Goal: Navigation & Orientation: Find specific page/section

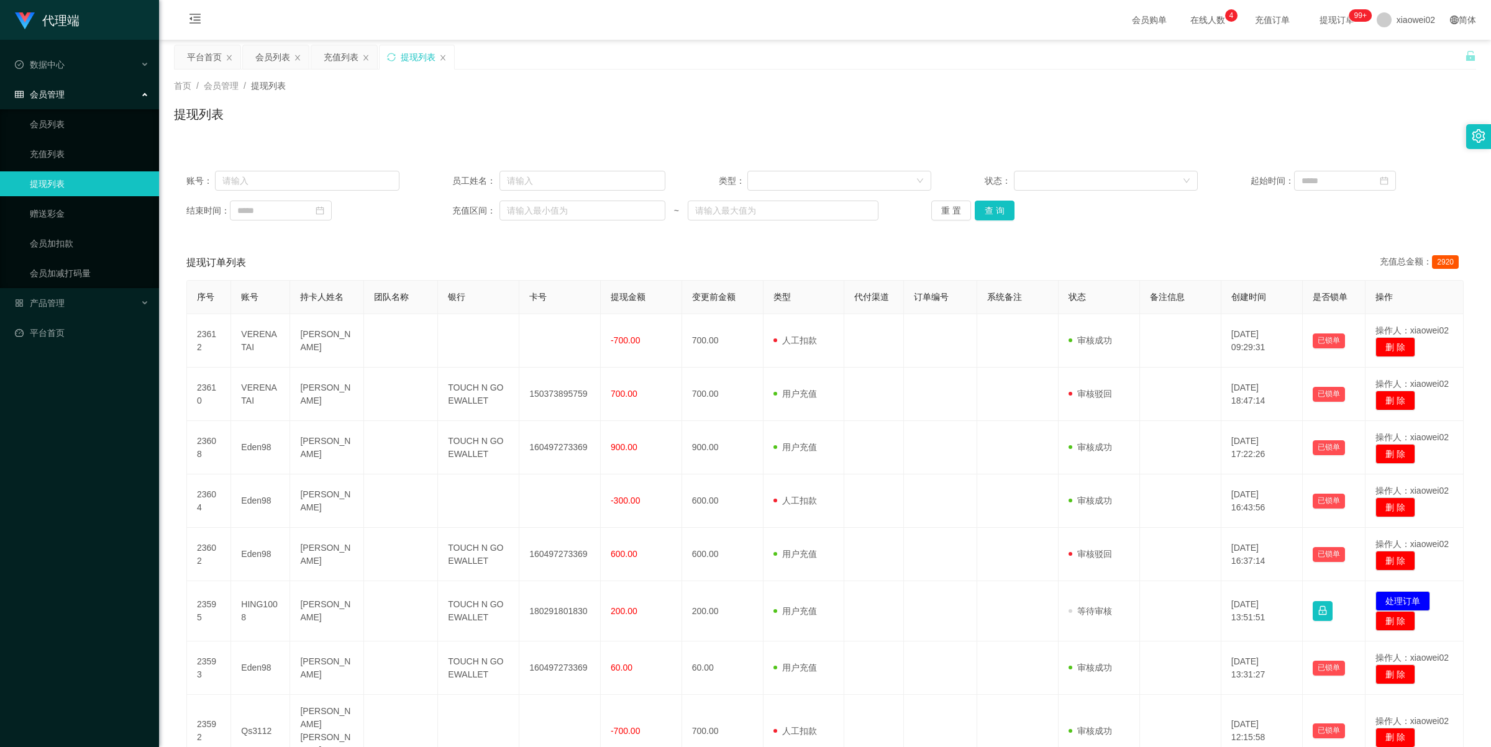
click at [57, 191] on link "提现列表" at bounding box center [89, 183] width 119 height 25
click at [50, 231] on link "会员加扣款" at bounding box center [89, 243] width 119 height 25
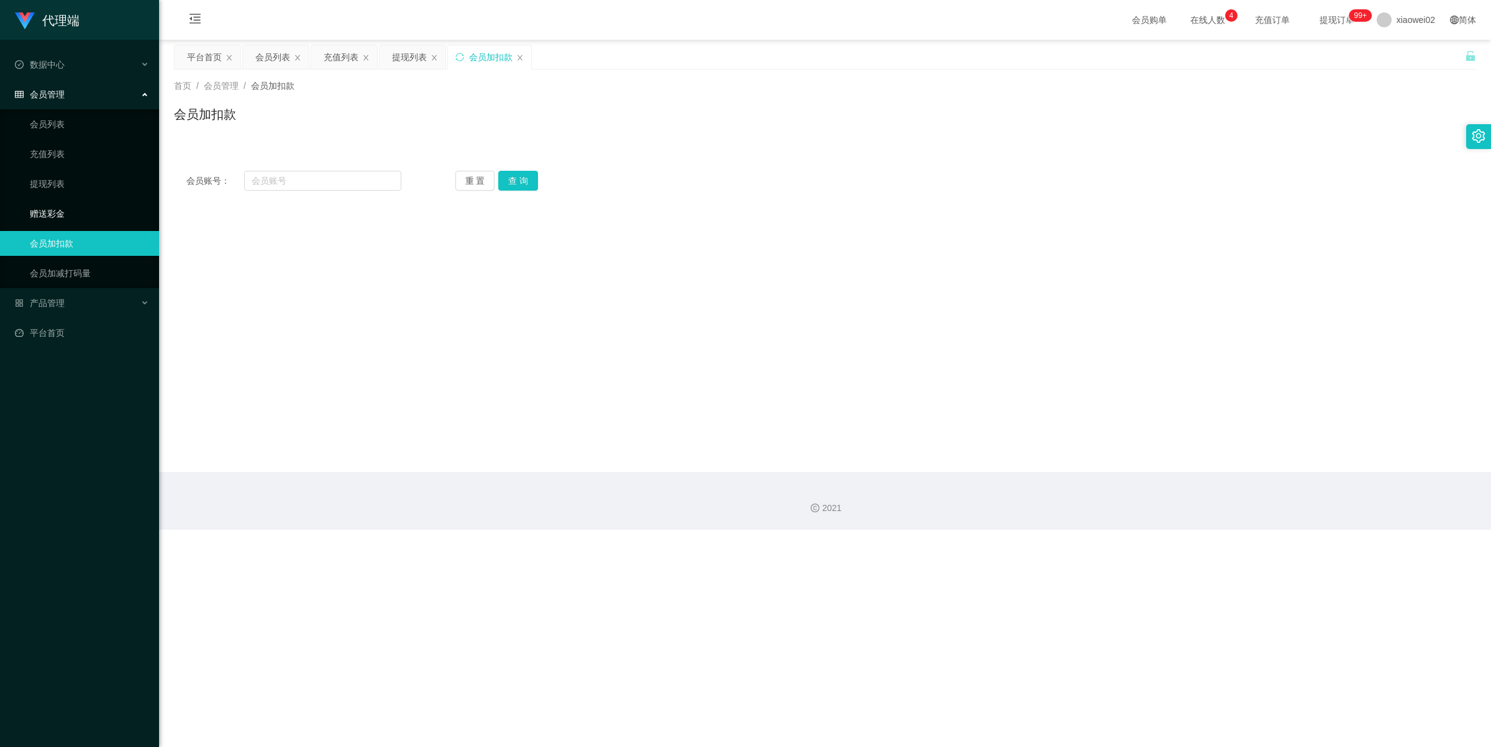
click at [54, 212] on link "赠送彩金" at bounding box center [89, 213] width 119 height 25
click at [57, 185] on link "提现列表" at bounding box center [89, 183] width 119 height 25
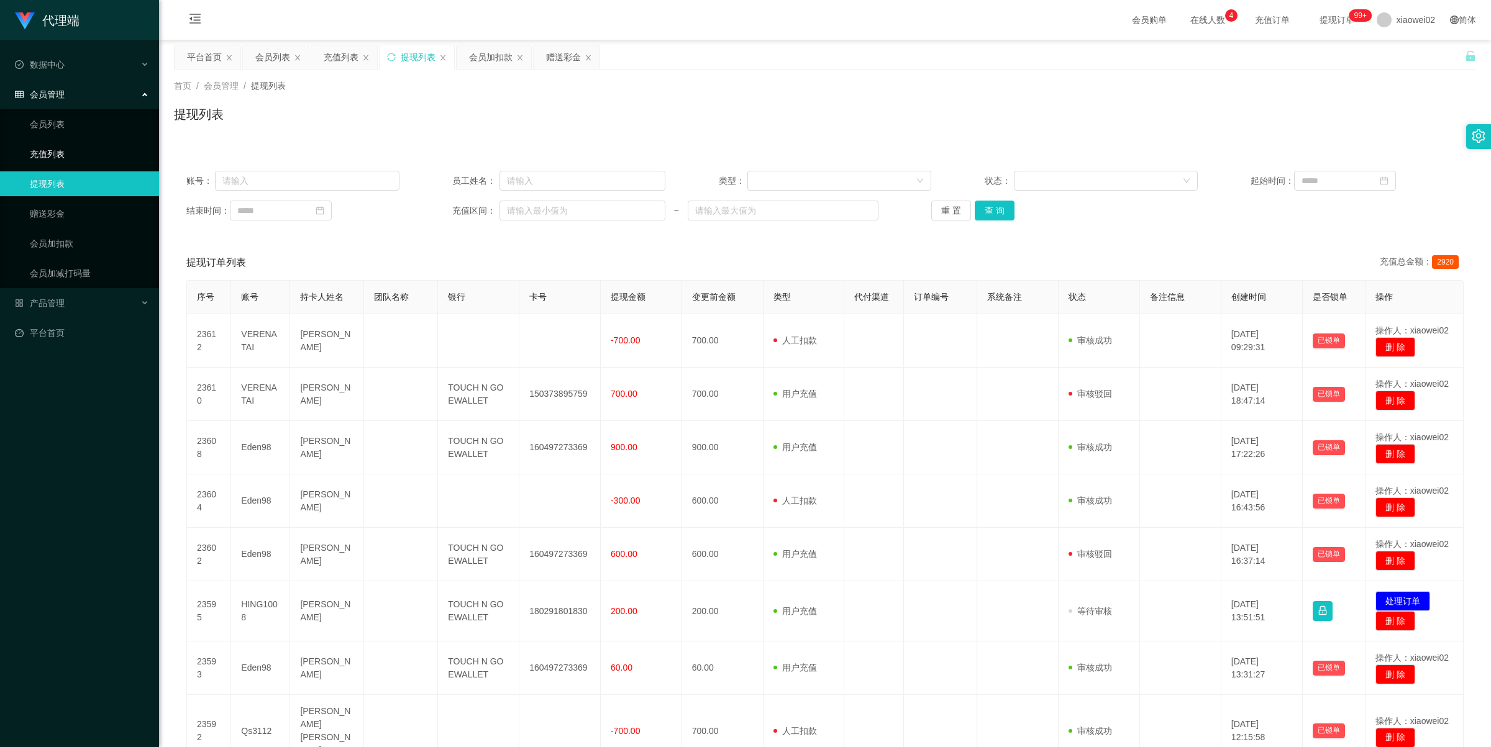
click at [58, 160] on link "充值列表" at bounding box center [89, 154] width 119 height 25
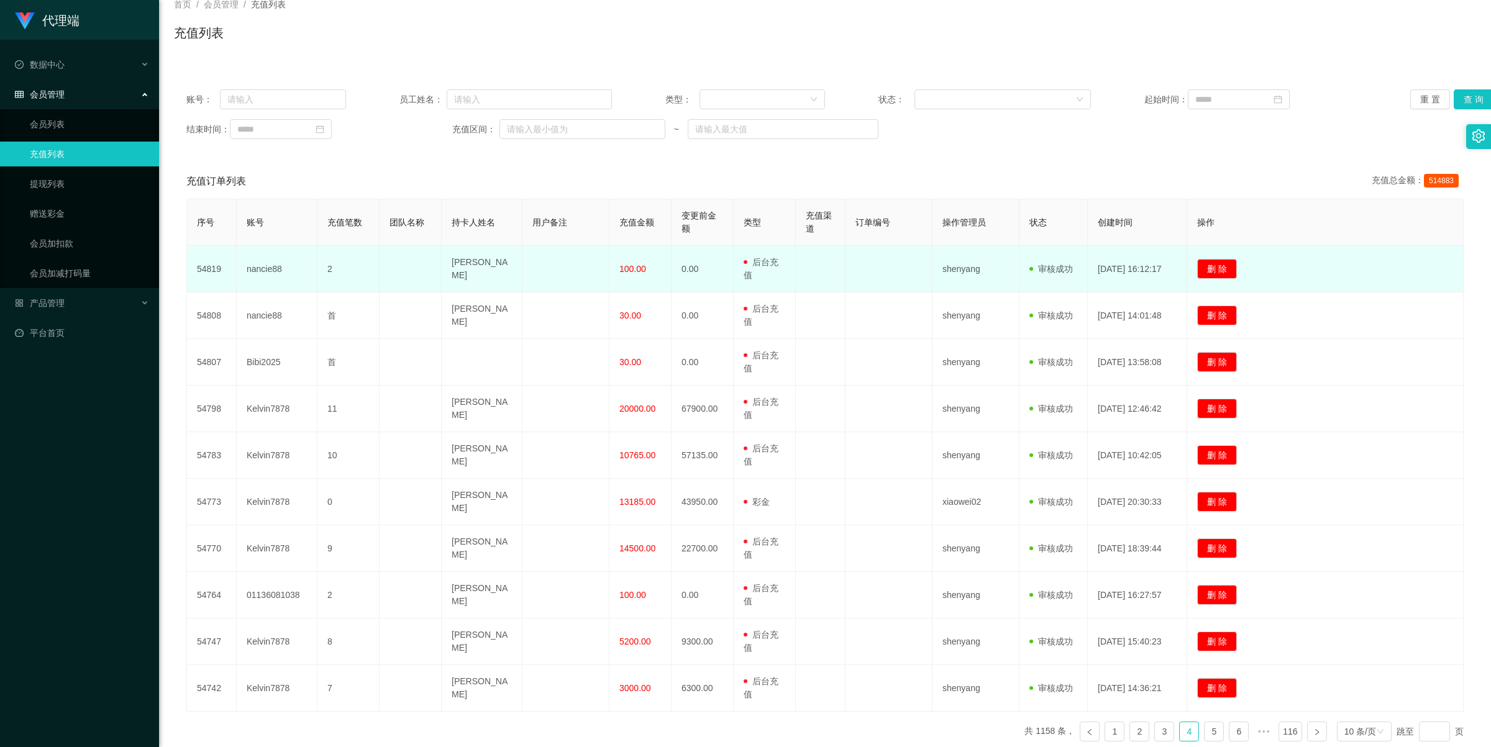
scroll to position [145, 0]
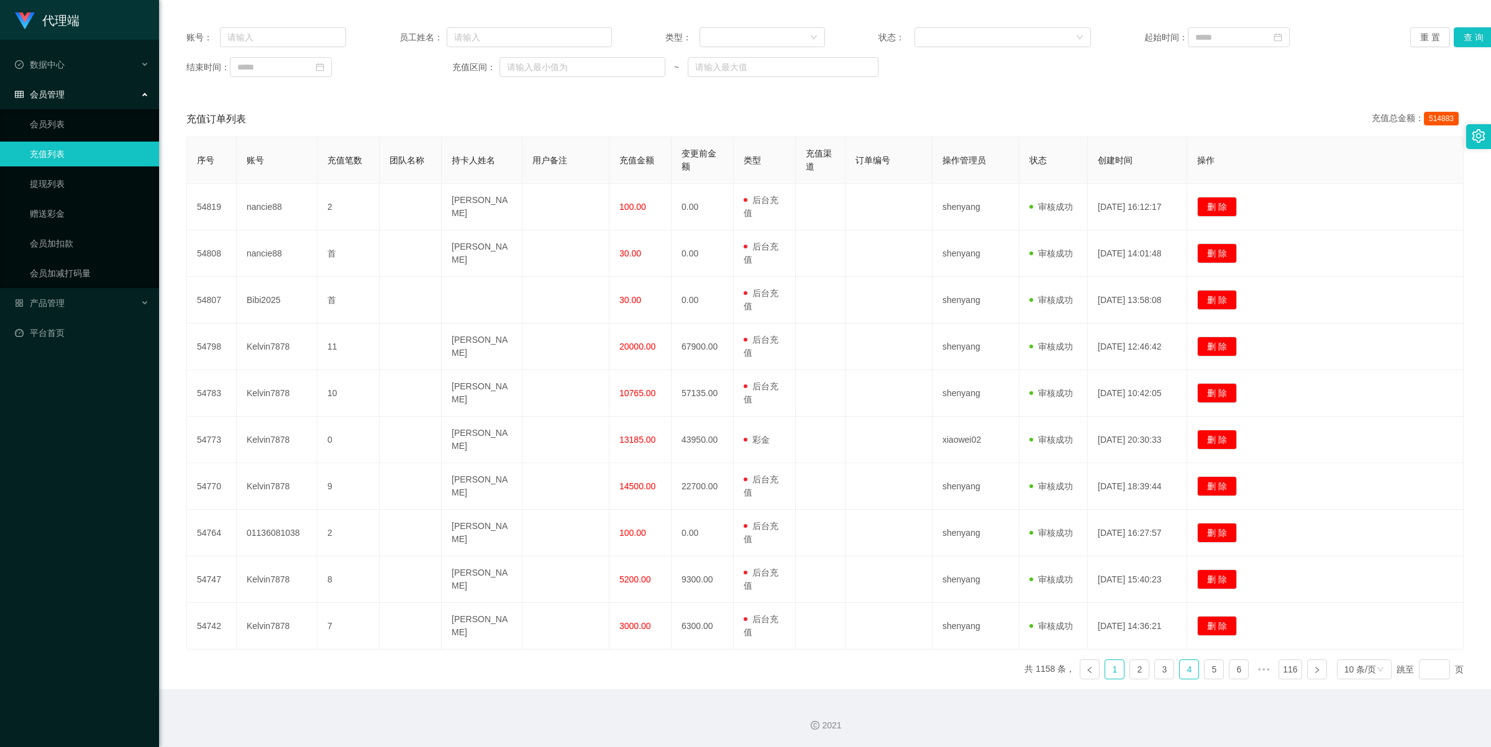
click at [1105, 672] on link "1" at bounding box center [1114, 669] width 19 height 19
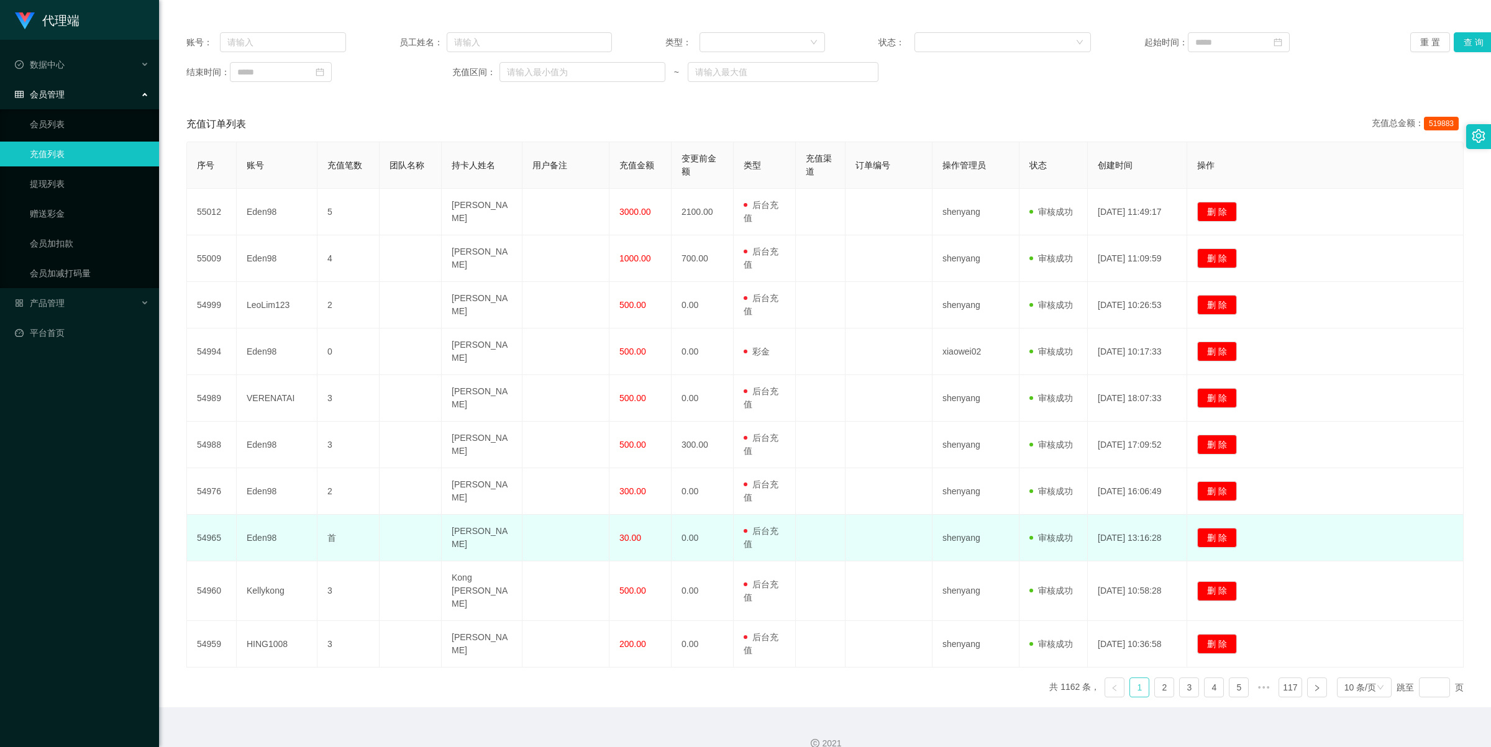
scroll to position [0, 0]
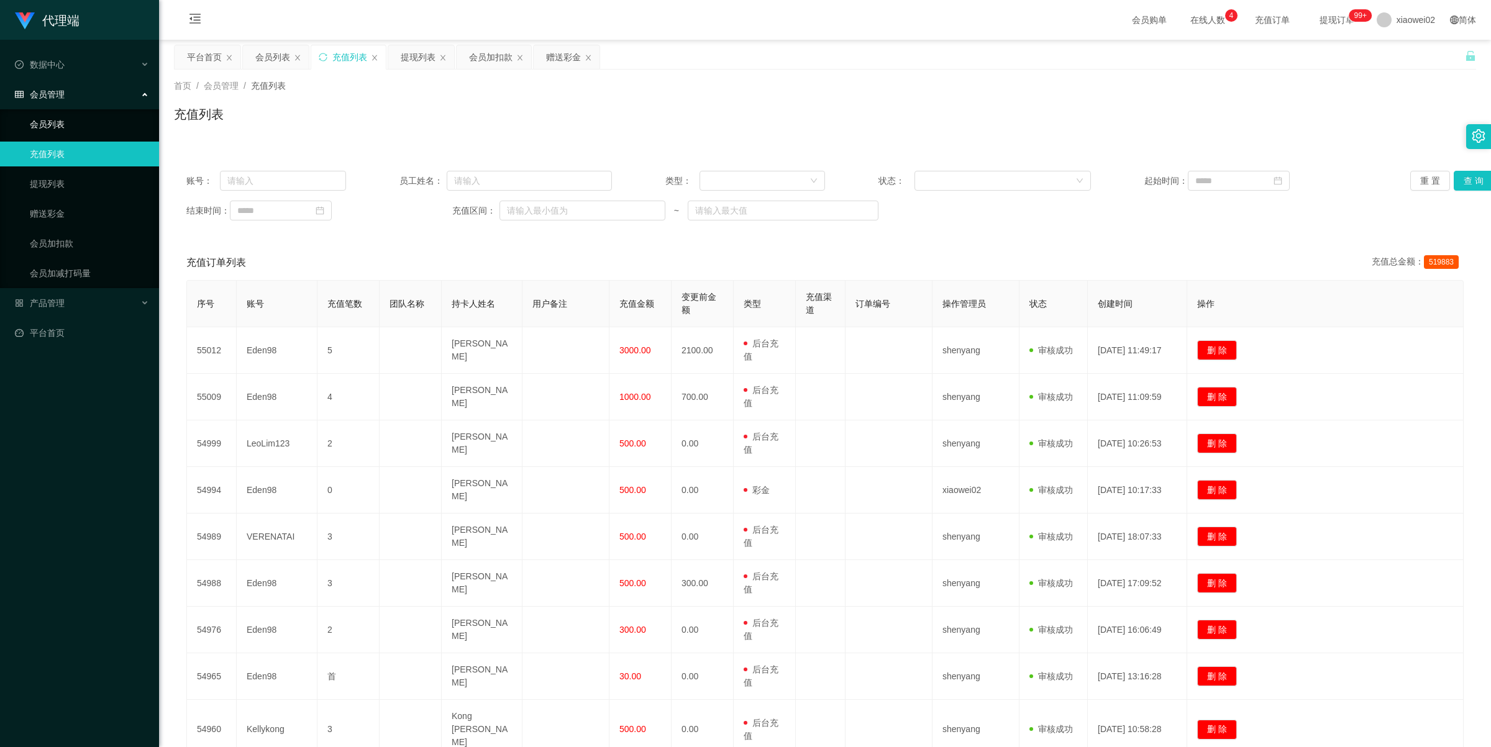
click at [57, 130] on link "会员列表" at bounding box center [89, 124] width 119 height 25
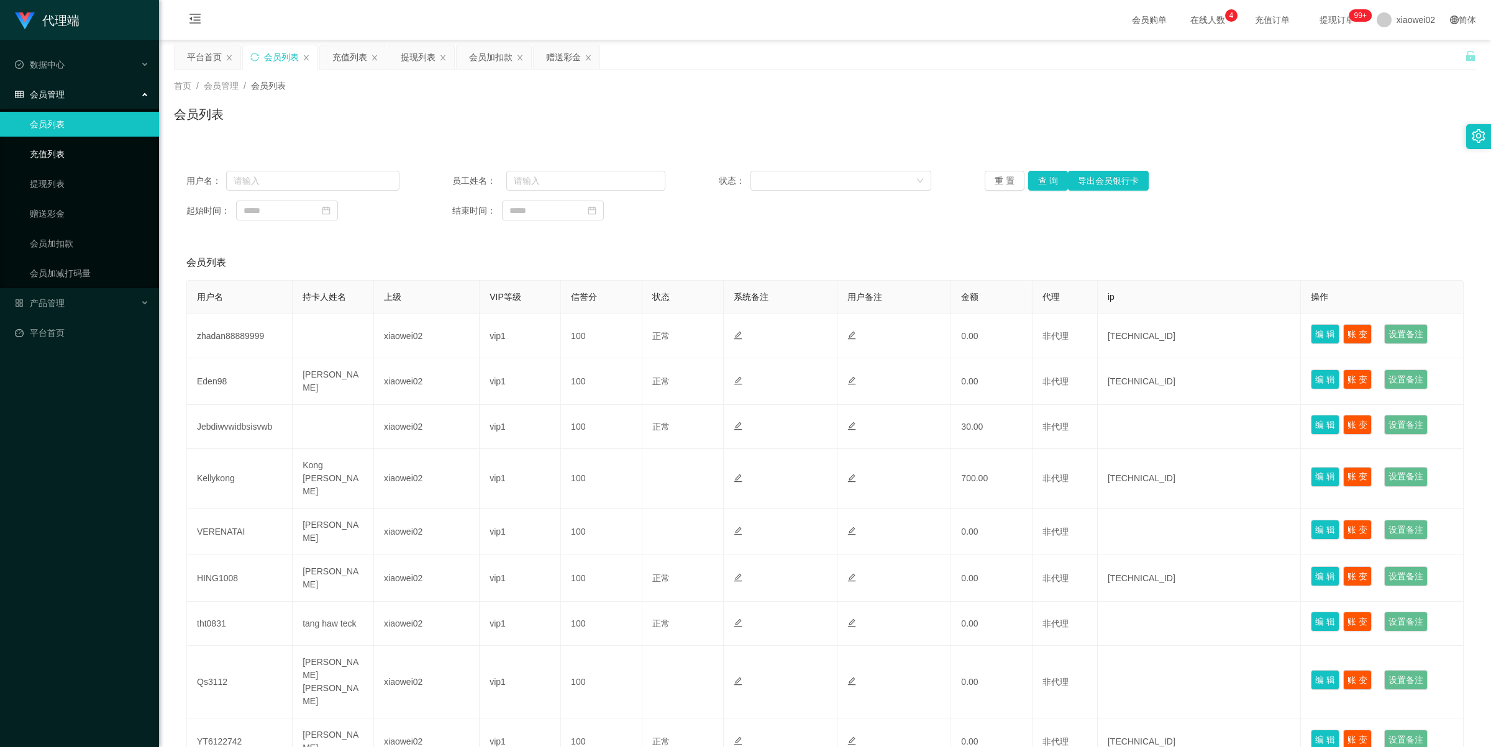
click at [60, 150] on link "充值列表" at bounding box center [89, 154] width 119 height 25
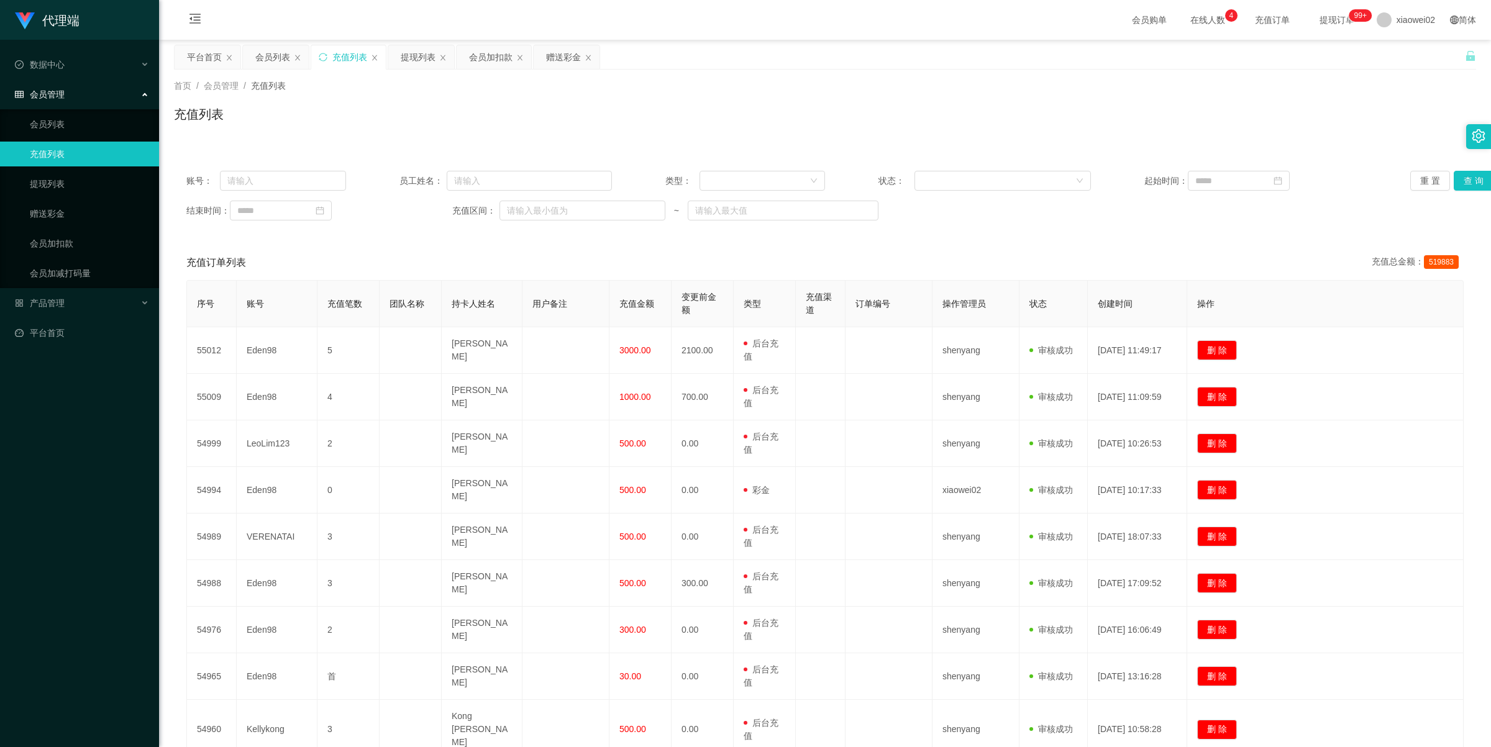
click at [60, 150] on link "充值列表" at bounding box center [89, 154] width 119 height 25
